Goal: Information Seeking & Learning: Compare options

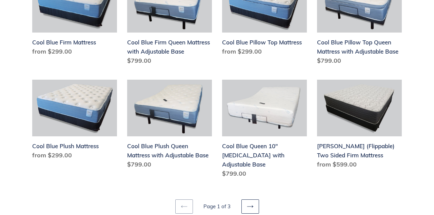
scroll to position [831, 0]
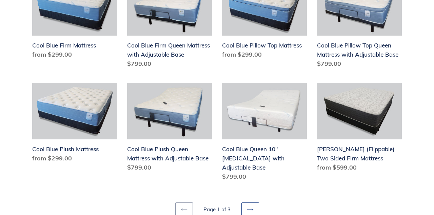
click at [252, 202] on link "Next page" at bounding box center [250, 209] width 18 height 14
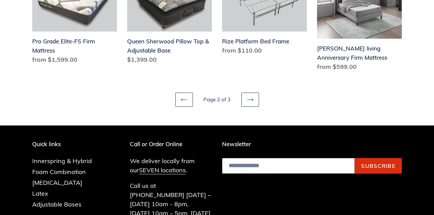
scroll to position [945, 0]
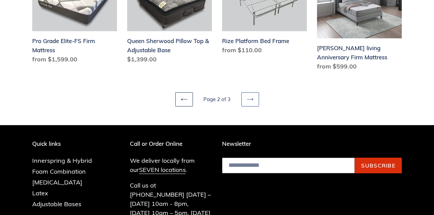
click at [251, 100] on icon at bounding box center [250, 99] width 7 height 7
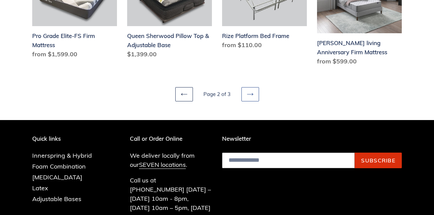
scroll to position [977, 0]
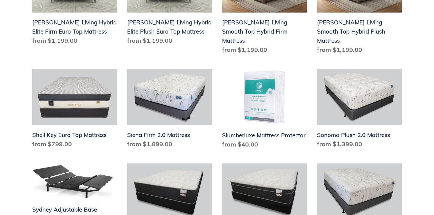
scroll to position [344, 0]
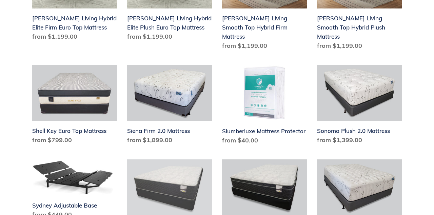
click at [182, 190] on link "Vero Firm Mattress" at bounding box center [169, 200] width 85 height 83
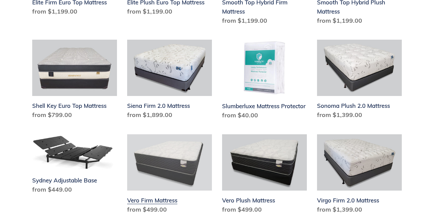
scroll to position [376, 0]
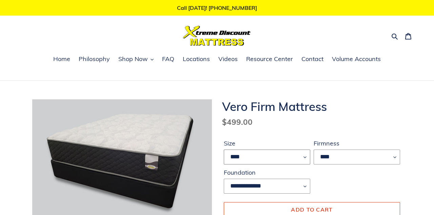
click at [309, 162] on select "**** ******* **** ***** ****" at bounding box center [267, 156] width 86 height 15
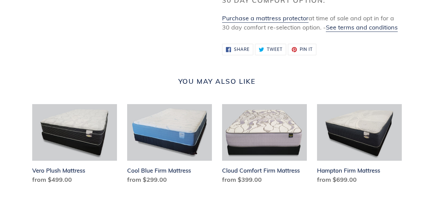
scroll to position [749, 0]
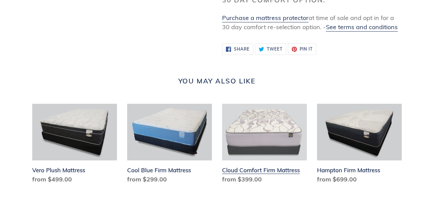
click at [273, 136] on link "Cloud Comfort Firm Mattress" at bounding box center [264, 145] width 85 height 83
